Goal: Find specific fact: Find specific fact

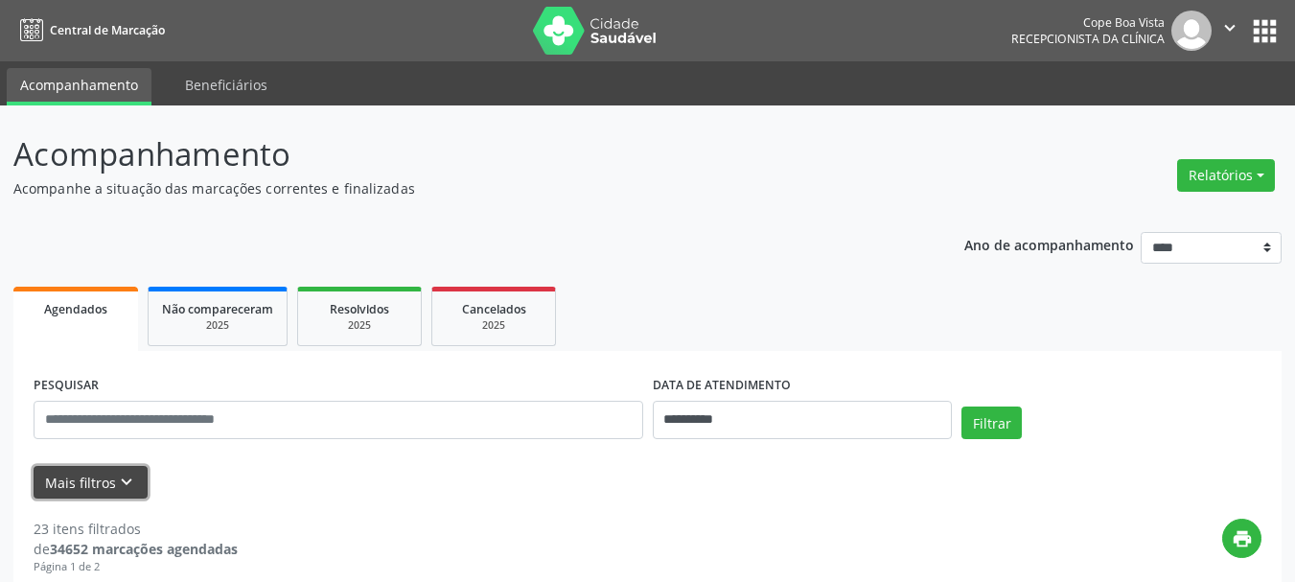
click at [137, 482] on button "Mais filtros keyboard_arrow_down" at bounding box center [91, 483] width 114 height 34
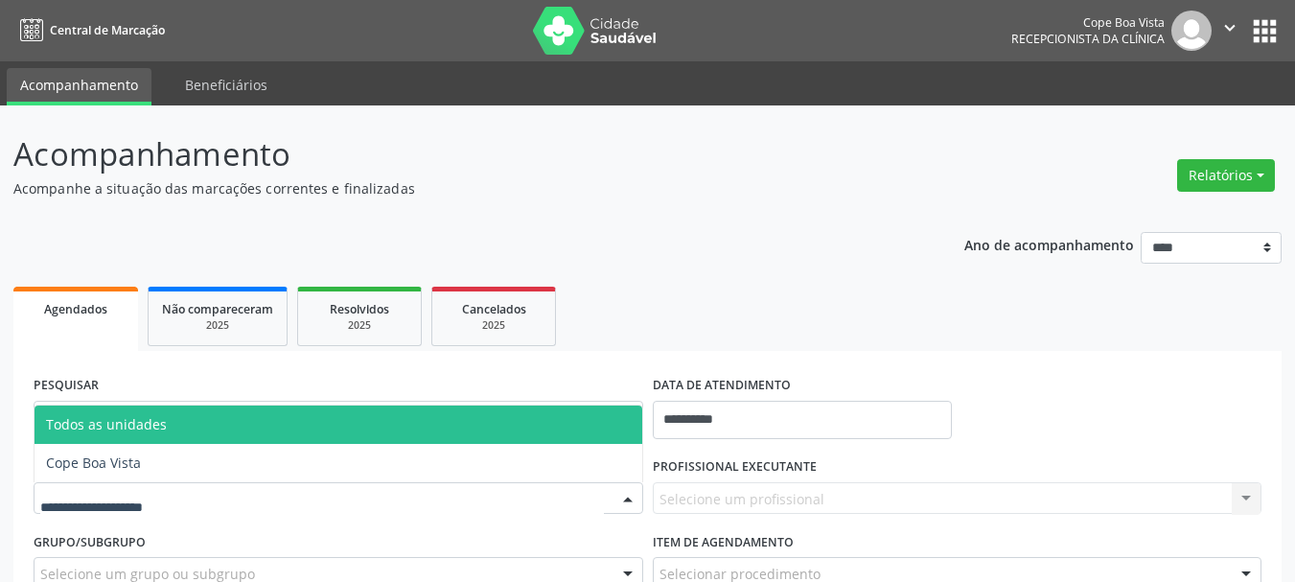
click at [158, 484] on div at bounding box center [338, 498] width 609 height 33
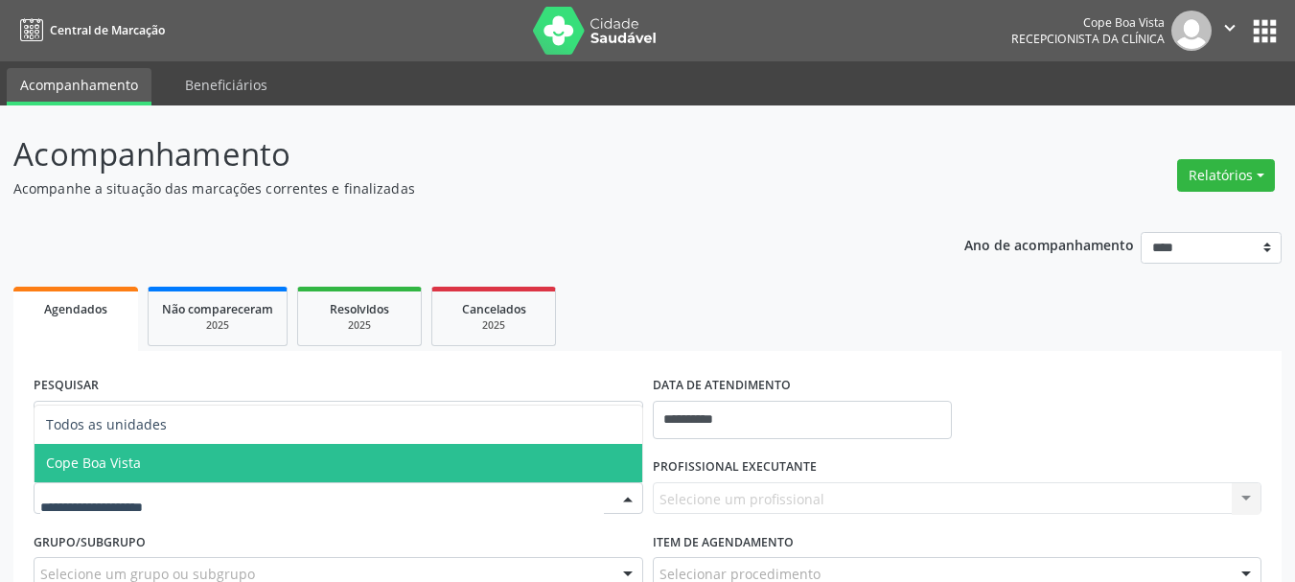
click at [172, 470] on span "Cope Boa Vista" at bounding box center [338, 463] width 608 height 38
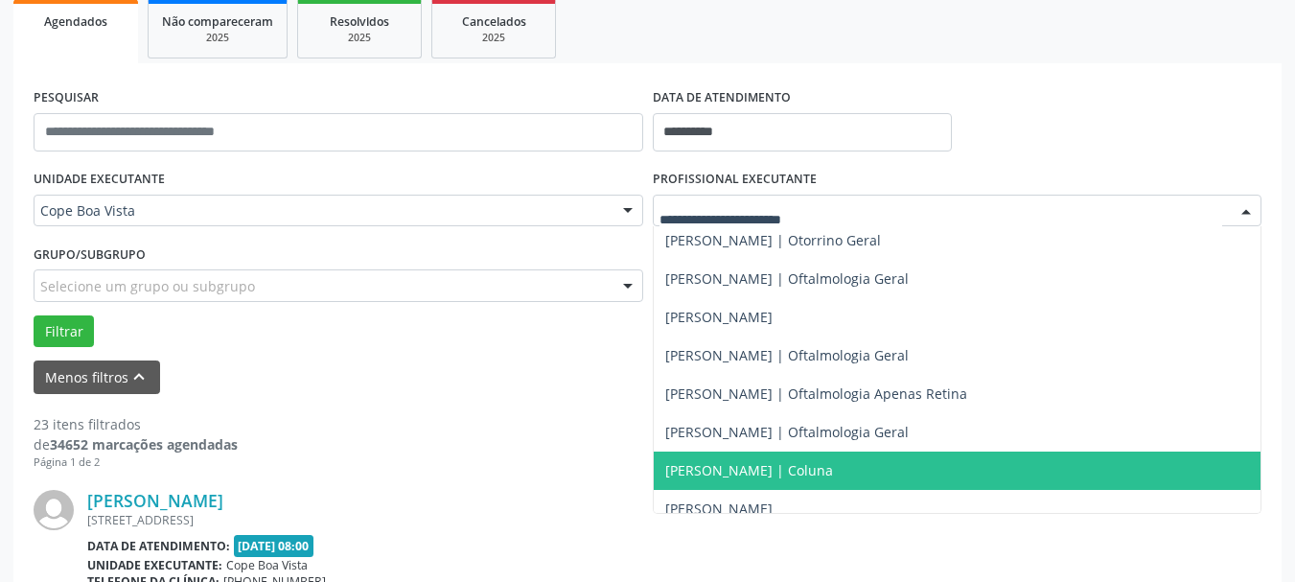
scroll to position [575, 0]
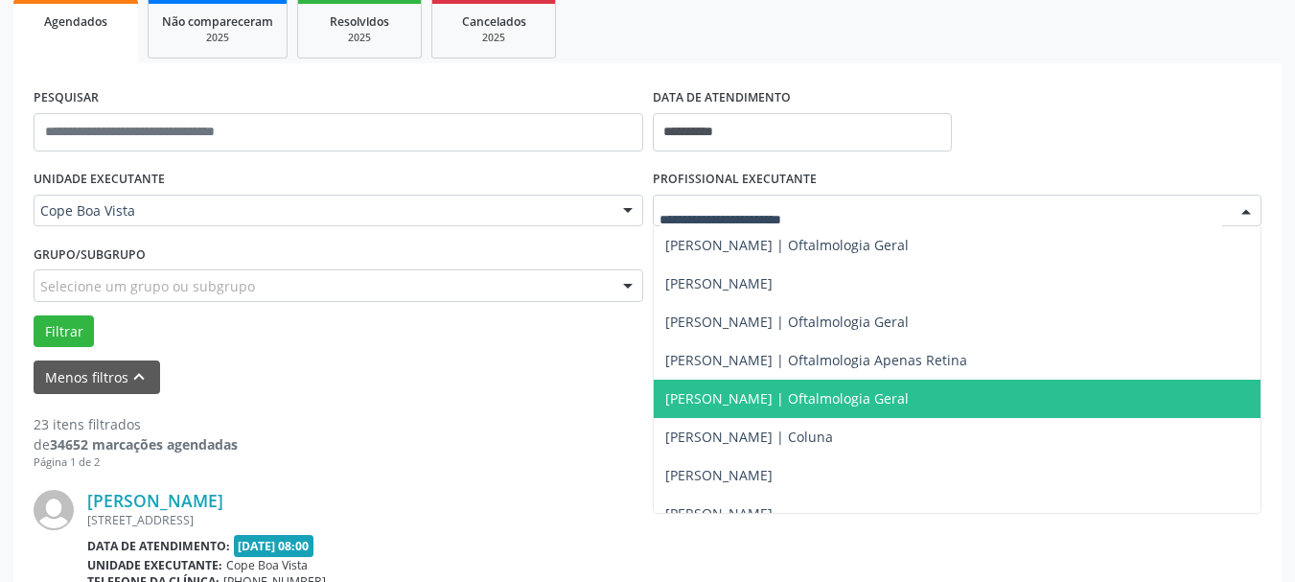
click at [752, 398] on span "[PERSON_NAME] | Oftalmologia Geral" at bounding box center [786, 398] width 243 height 18
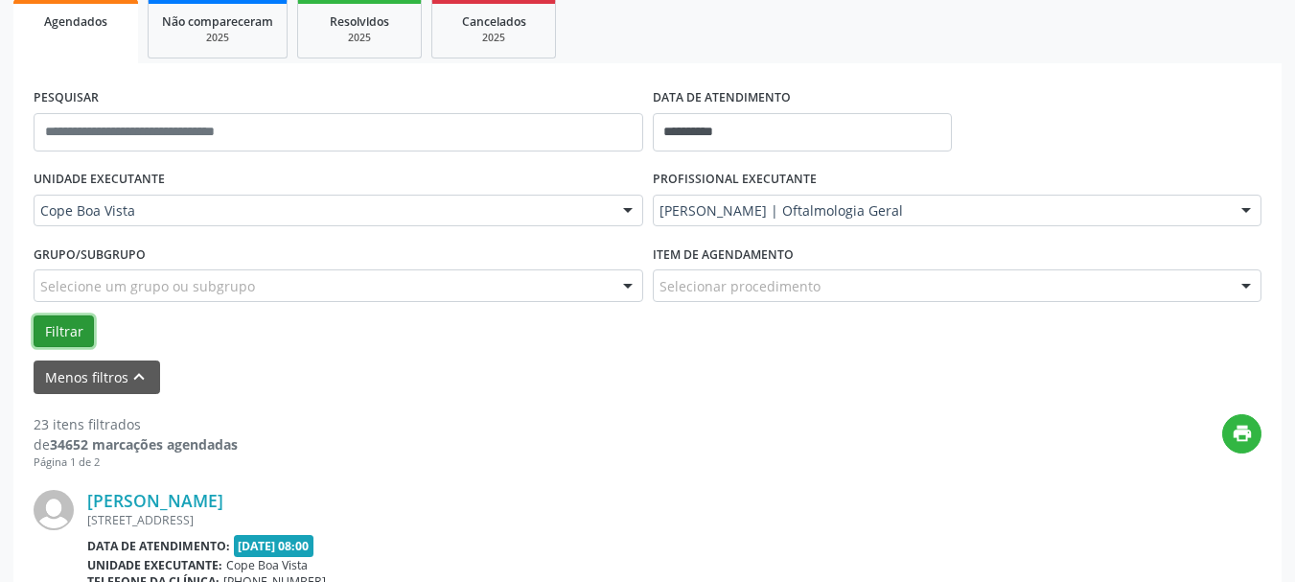
click at [78, 335] on button "Filtrar" at bounding box center [64, 331] width 60 height 33
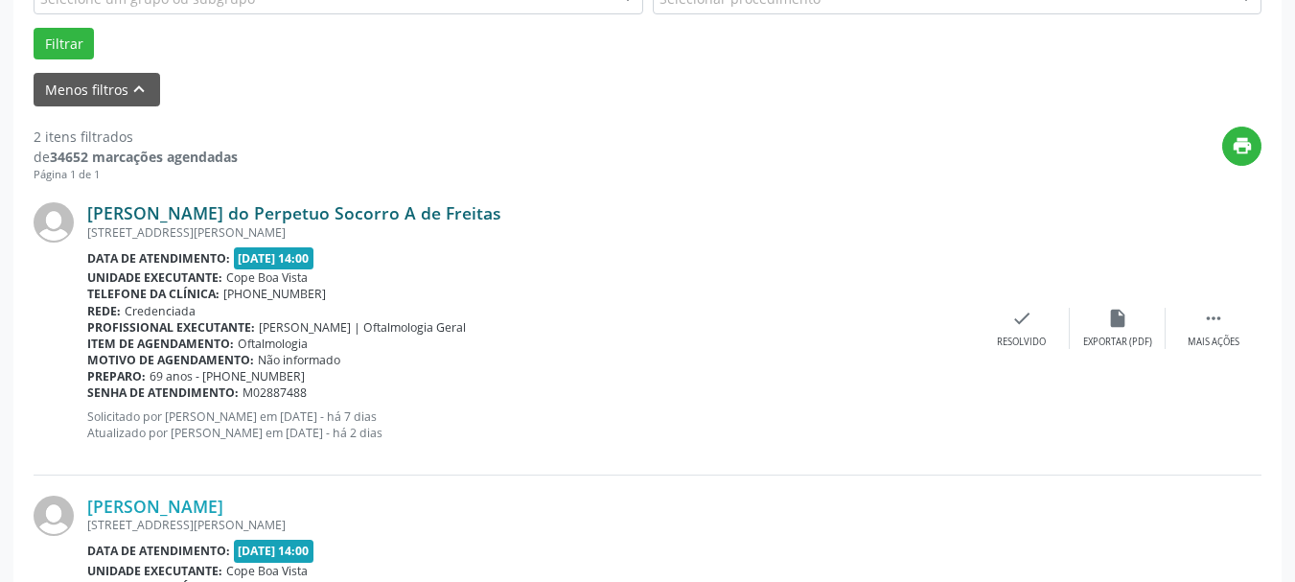
click at [269, 218] on link "[PERSON_NAME] do Perpetuo Socorro A de Freitas" at bounding box center [294, 212] width 414 height 21
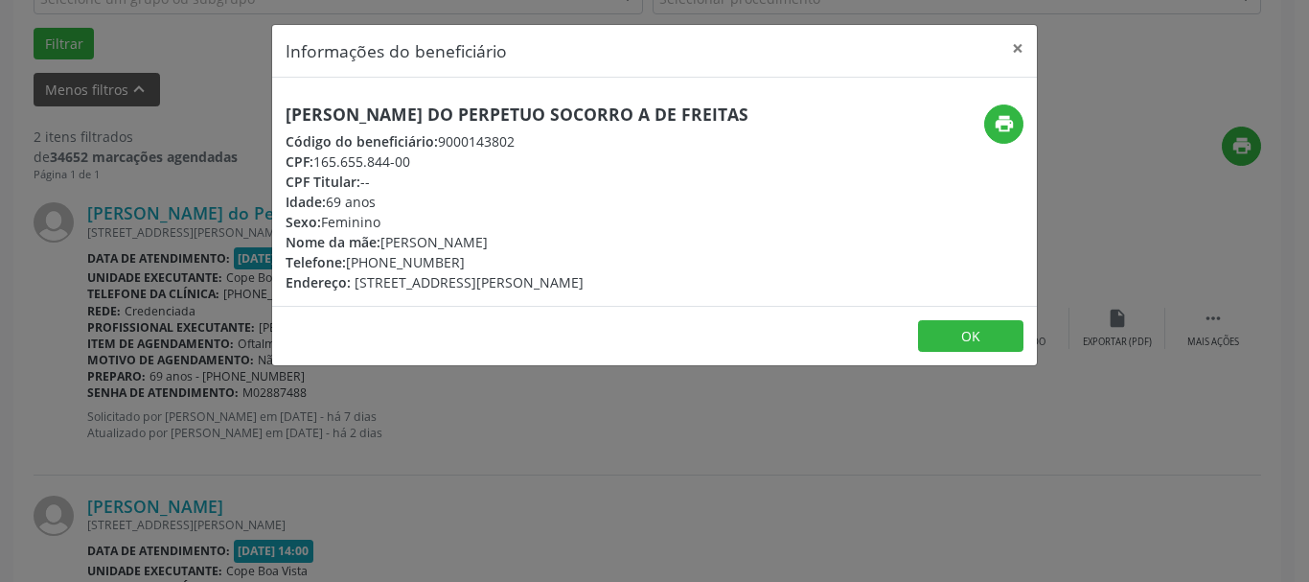
drag, startPoint x: 319, startPoint y: 164, endPoint x: 417, endPoint y: 160, distance: 97.8
click at [417, 160] on div "CPF: 165.655.844-00" at bounding box center [517, 161] width 463 height 20
copy div "165.655.844-00"
click at [199, 407] on div "Informações do beneficiário × Maria do Perpetuo Socorro A de Freitas Código do …" at bounding box center [654, 291] width 1309 height 582
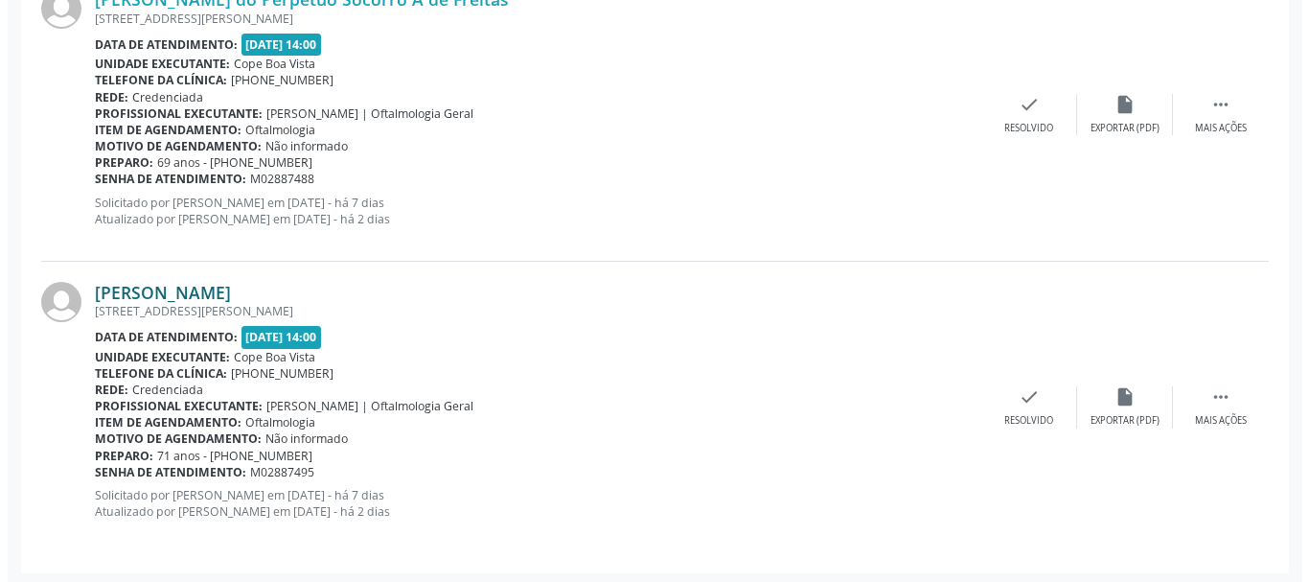
scroll to position [793, 0]
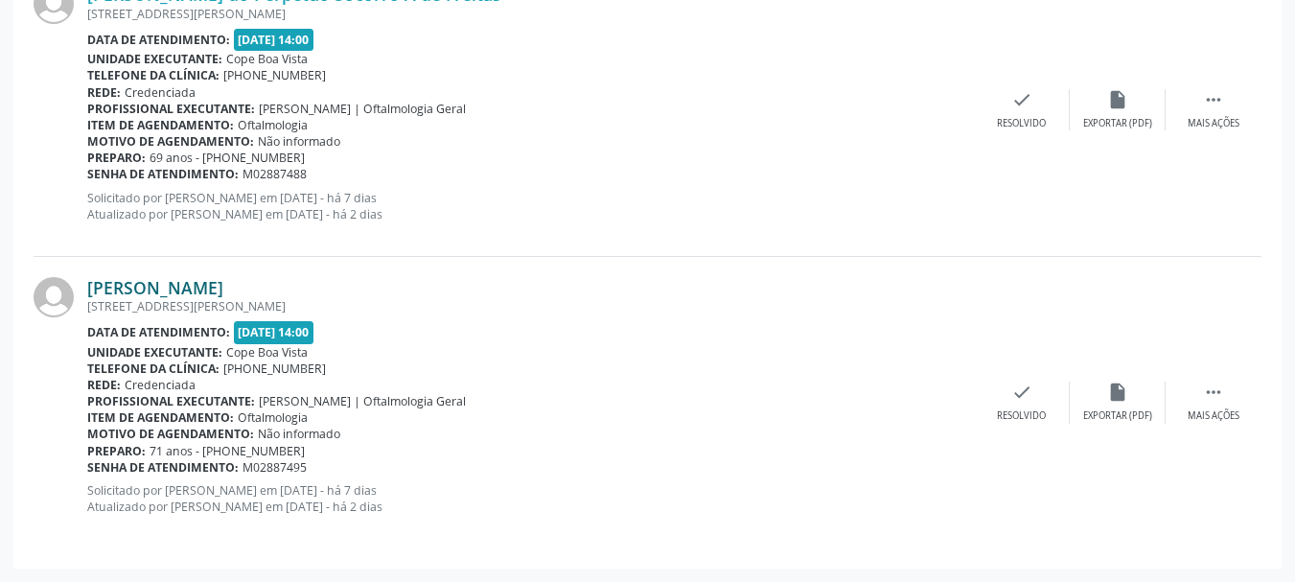
click at [172, 293] on link "[PERSON_NAME]" at bounding box center [155, 287] width 136 height 21
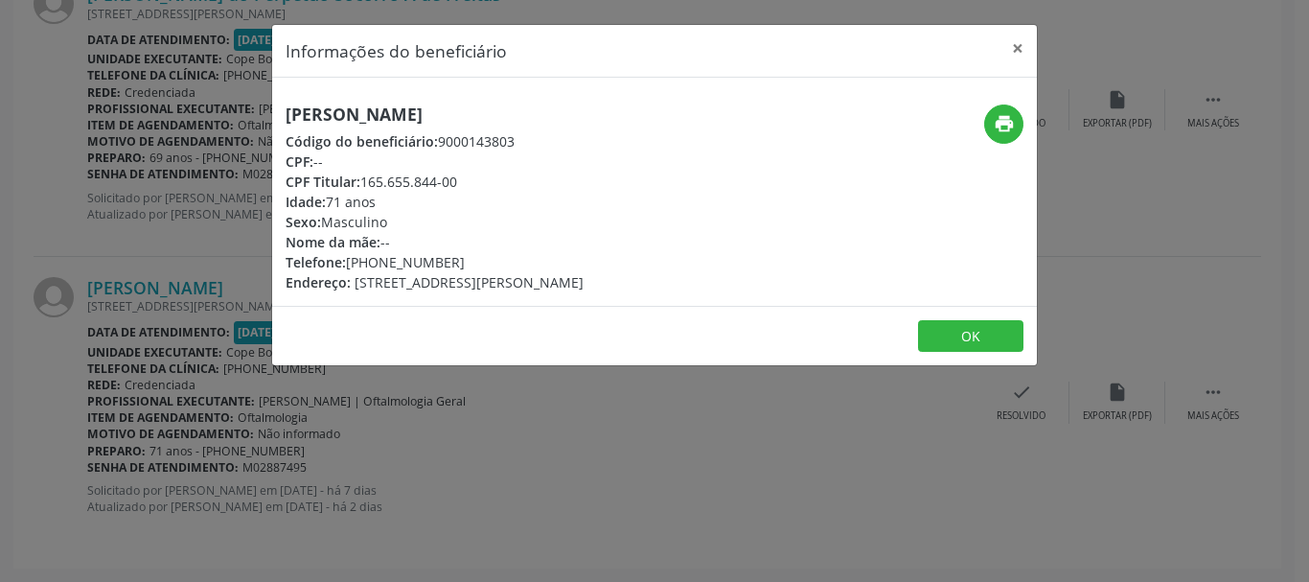
click at [396, 127] on div "[PERSON_NAME] Código do beneficiário: 9000143803 CPF: -- CPF Titular: 165.655.8…" at bounding box center [435, 198] width 298 height 188
click at [398, 116] on h5 "[PERSON_NAME]" at bounding box center [435, 114] width 298 height 20
copy div "[PERSON_NAME]"
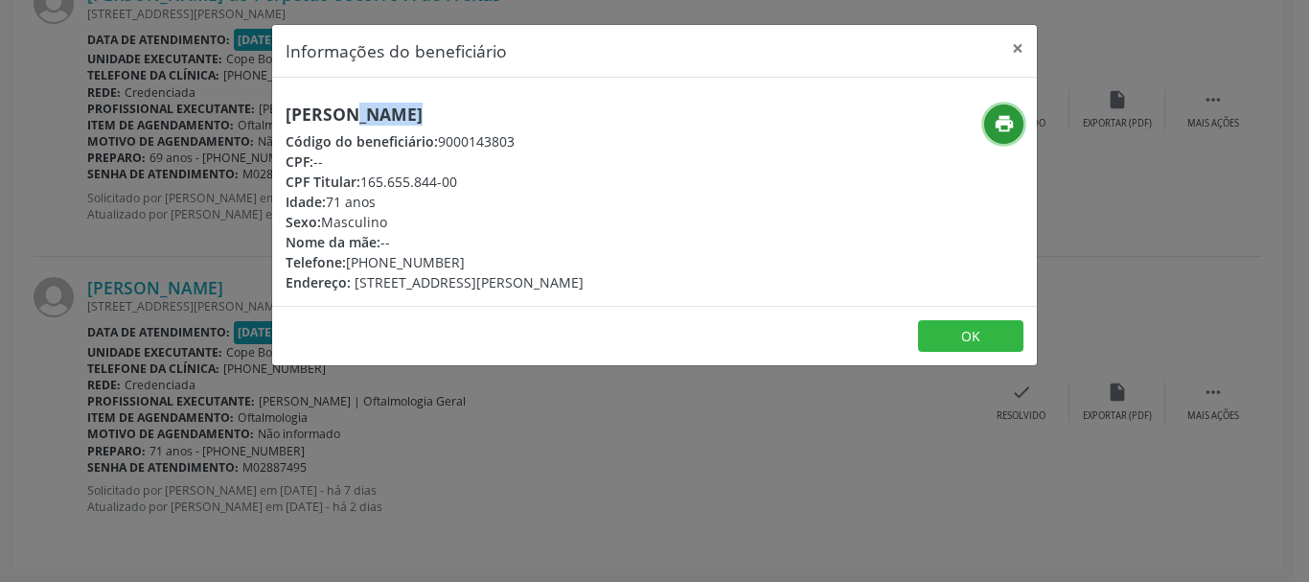
click at [1020, 125] on button "print" at bounding box center [1003, 123] width 39 height 39
